Goal: Information Seeking & Learning: Find specific fact

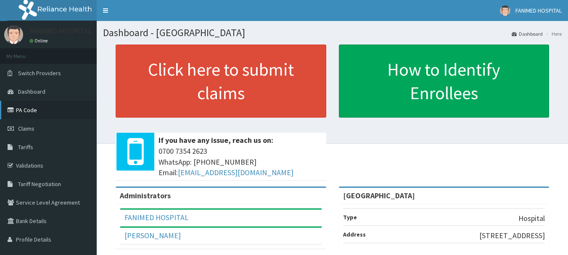
click at [17, 109] on link "PA Code" at bounding box center [48, 110] width 97 height 19
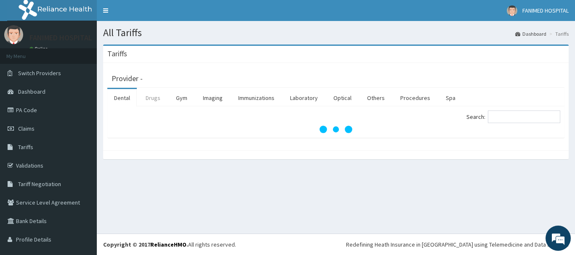
click at [156, 98] on link "Drugs" at bounding box center [153, 98] width 28 height 18
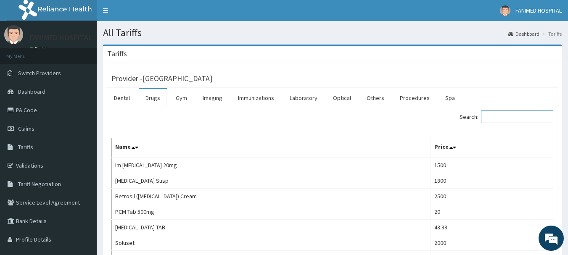
click at [506, 122] on input "Search:" at bounding box center [517, 117] width 72 height 13
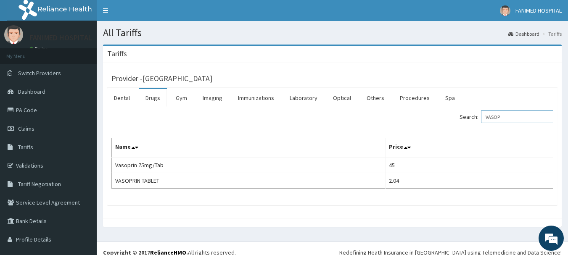
click at [502, 117] on input "VASOP" at bounding box center [517, 117] width 72 height 13
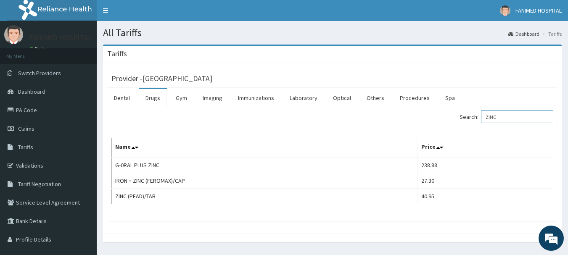
type input "ZINC"
